Goal: Task Accomplishment & Management: Manage account settings

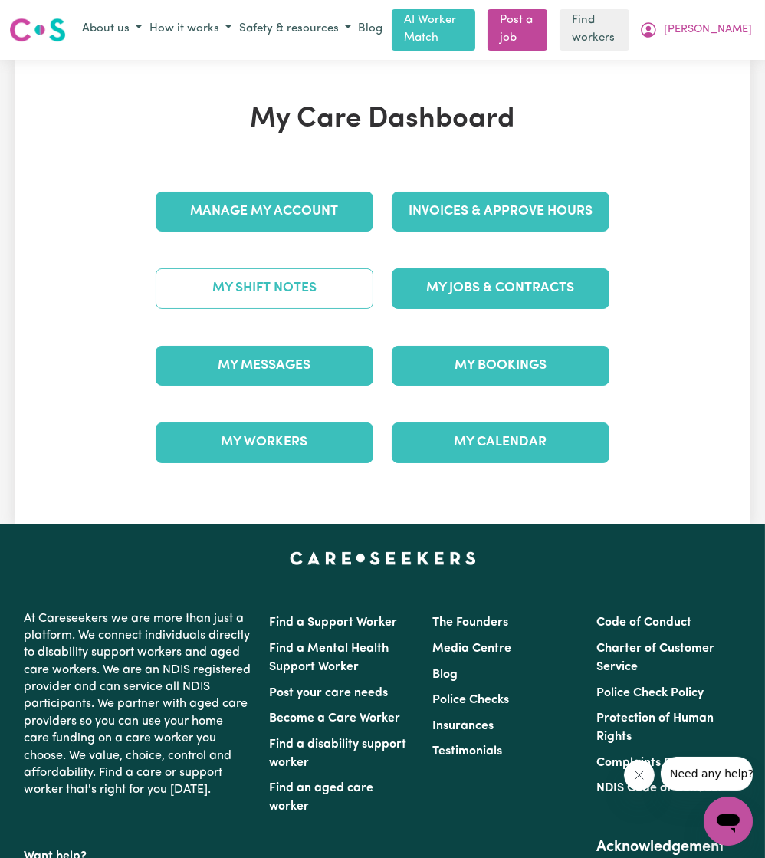
click at [275, 291] on link "My Shift Notes" at bounding box center [265, 288] width 218 height 40
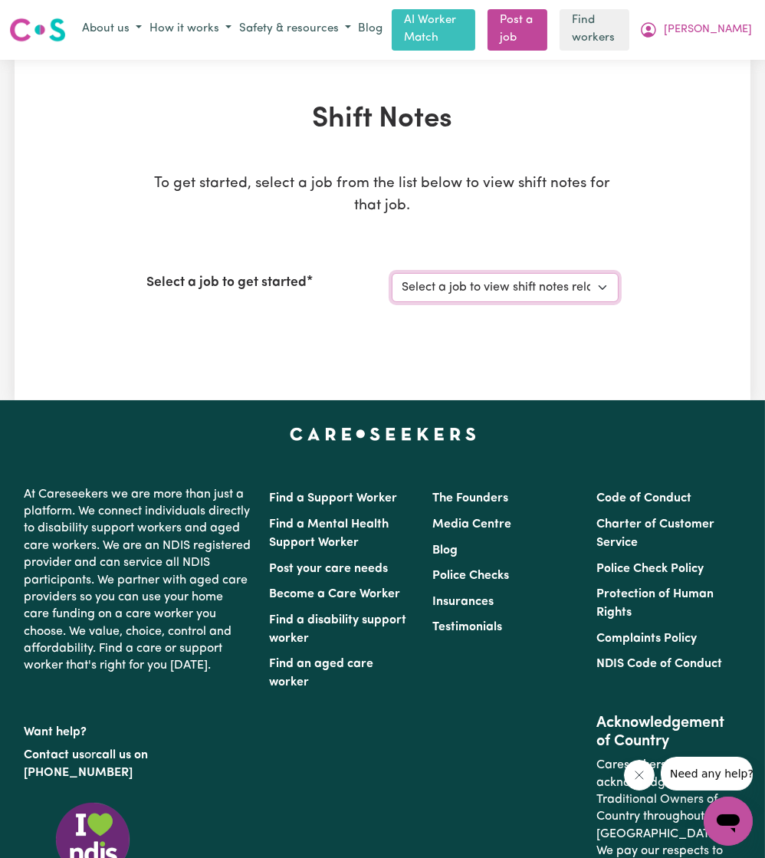
click at [435, 287] on select "Select a job to view shift notes related to it... Care Worker needed in [GEOGRA…" at bounding box center [505, 287] width 227 height 29
select select "14108"
click at [392, 273] on select "Select a job to view shift notes related to it... Care Worker needed in [GEOGRA…" at bounding box center [505, 287] width 227 height 29
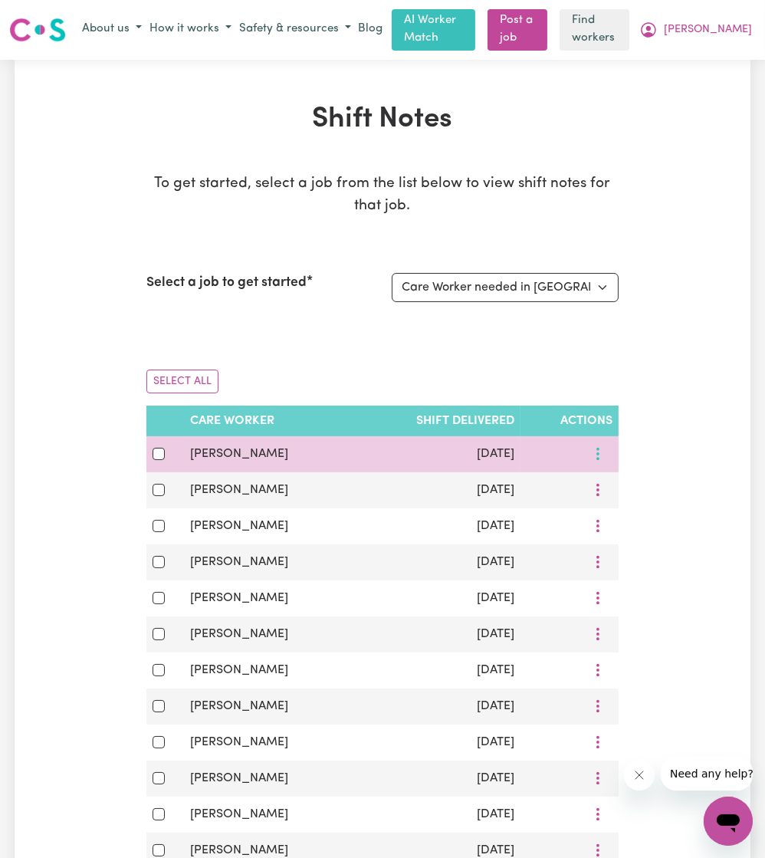
click at [598, 454] on button "More options" at bounding box center [597, 454] width 29 height 24
click at [610, 486] on link "View Shift Note" at bounding box center [651, 490] width 126 height 31
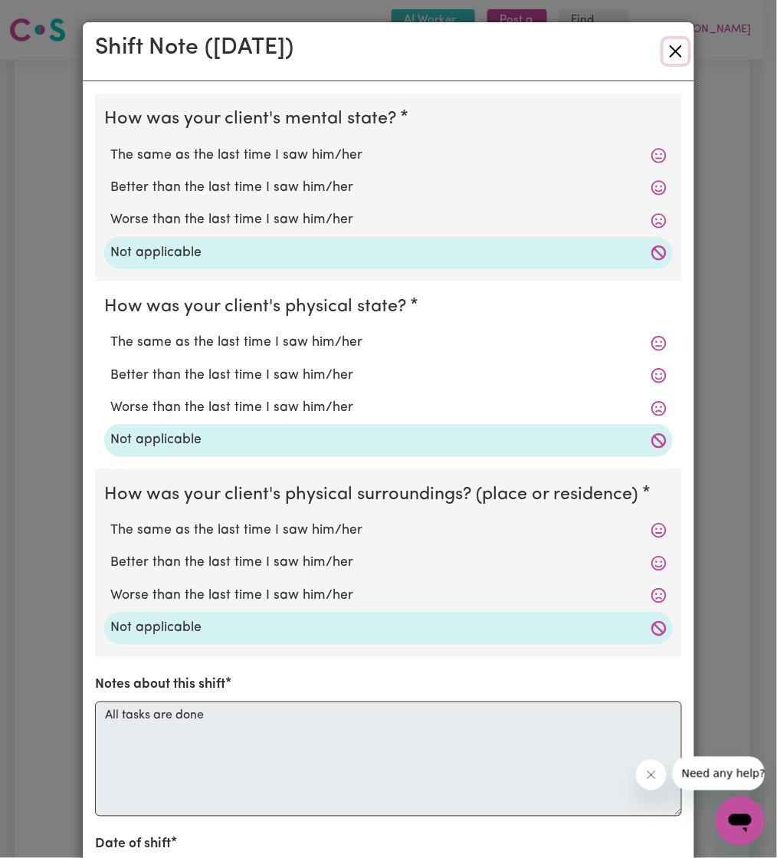
click at [664, 51] on button "Close" at bounding box center [676, 51] width 25 height 25
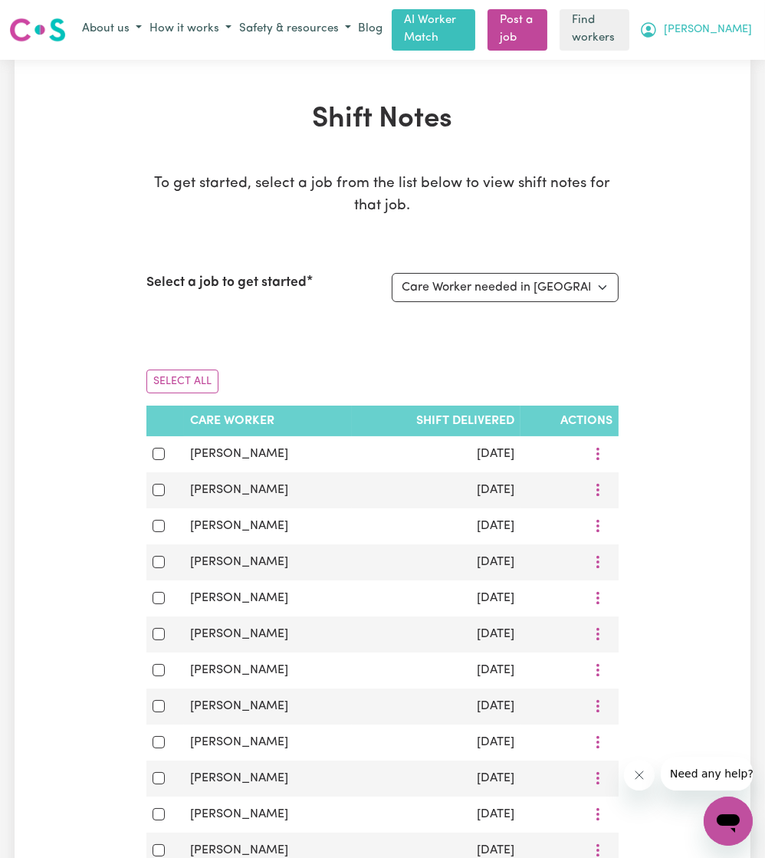
click at [722, 34] on button "[PERSON_NAME]" at bounding box center [696, 30] width 120 height 26
click at [678, 93] on link "Logout" at bounding box center [694, 88] width 121 height 29
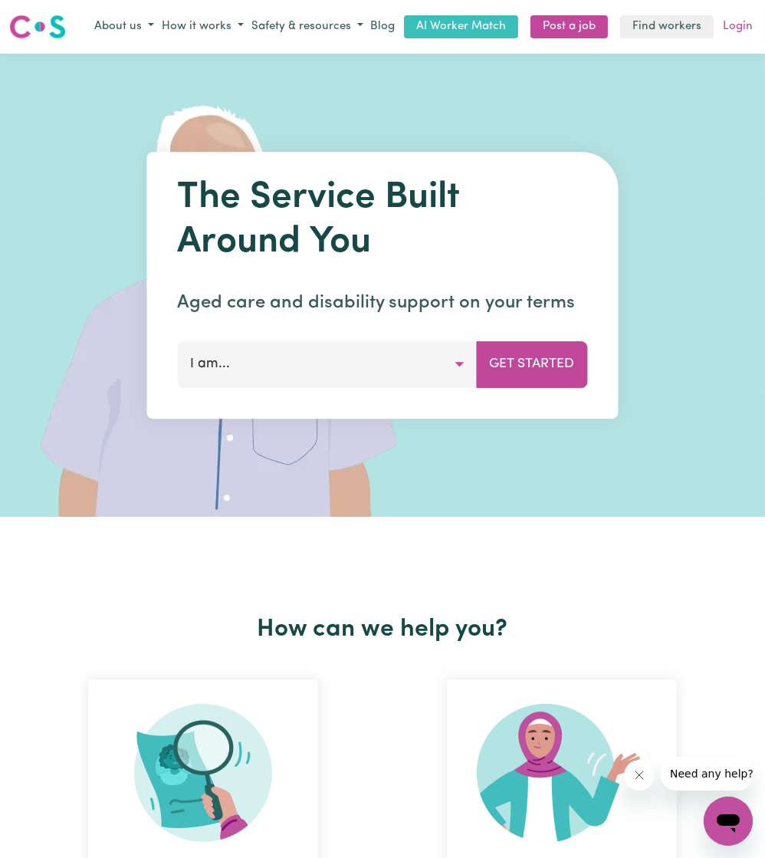
click at [731, 34] on link "Login" at bounding box center [738, 27] width 36 height 24
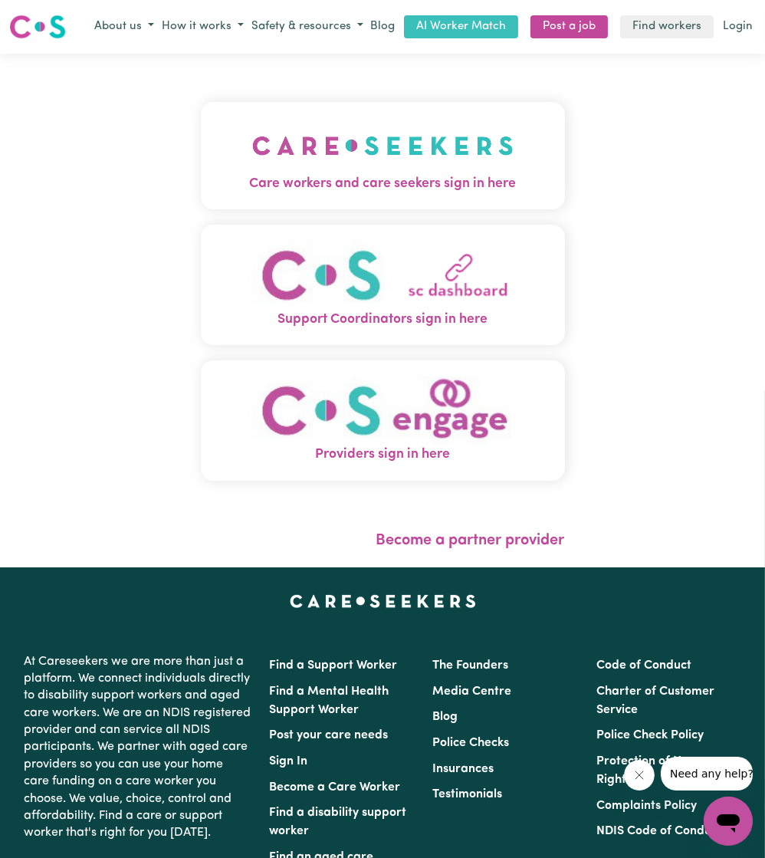
click at [282, 104] on button "Care workers and care seekers sign in here" at bounding box center [383, 155] width 364 height 107
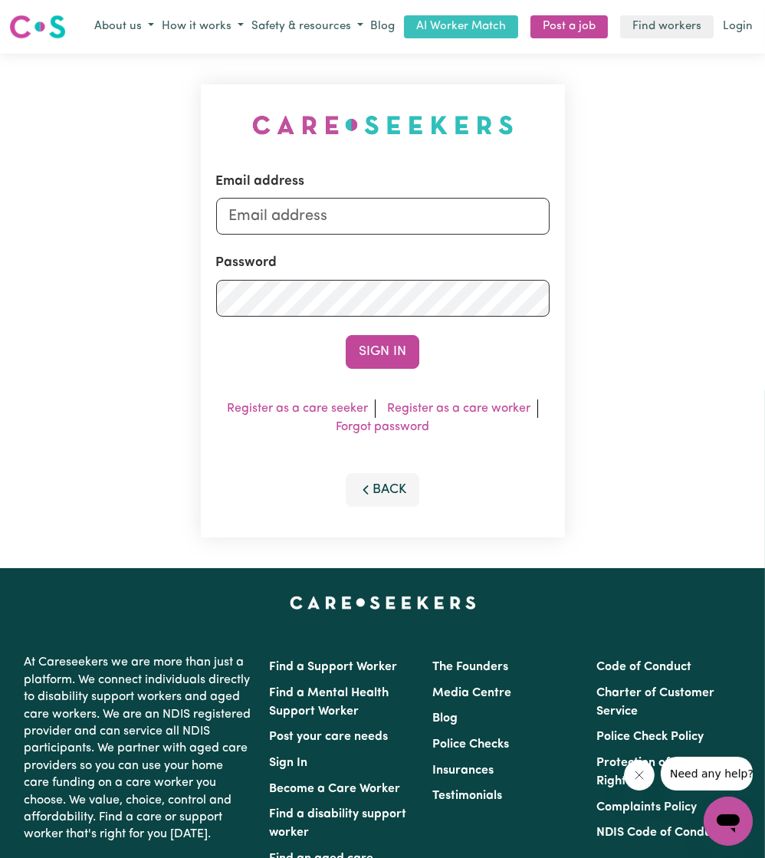
click at [307, 238] on form "Email address Password Sign In" at bounding box center [382, 270] width 333 height 197
click at [327, 218] on input "Email address" at bounding box center [382, 216] width 333 height 37
drag, startPoint x: 305, startPoint y: 214, endPoint x: 583, endPoint y: 221, distance: 278.4
click at [583, 221] on div "Email address [EMAIL_ADDRESS][PERSON_NAME][DOMAIN_NAME] Password Sign In Regist…" at bounding box center [382, 311] width 765 height 514
type input "[EMAIL_ADDRESS][DOMAIN_NAME]"
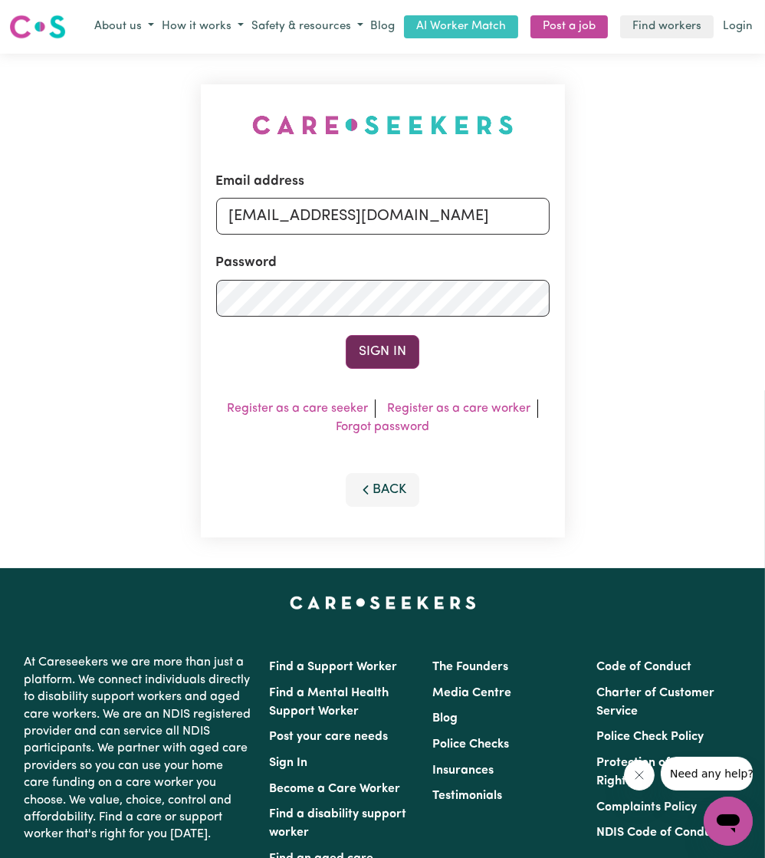
click at [407, 342] on button "Sign In" at bounding box center [383, 352] width 74 height 34
